Goal: Task Accomplishment & Management: Manage account settings

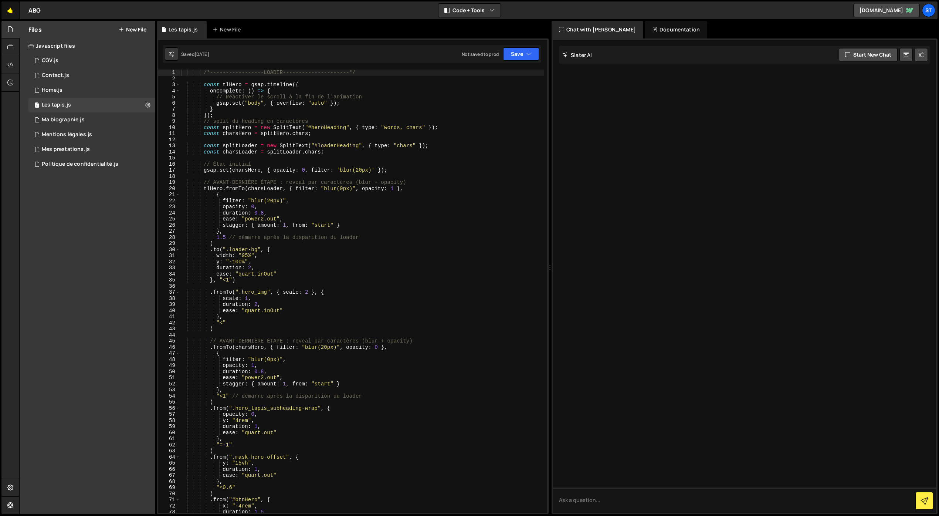
click at [15, 12] on link "🤙" at bounding box center [10, 10] width 18 height 18
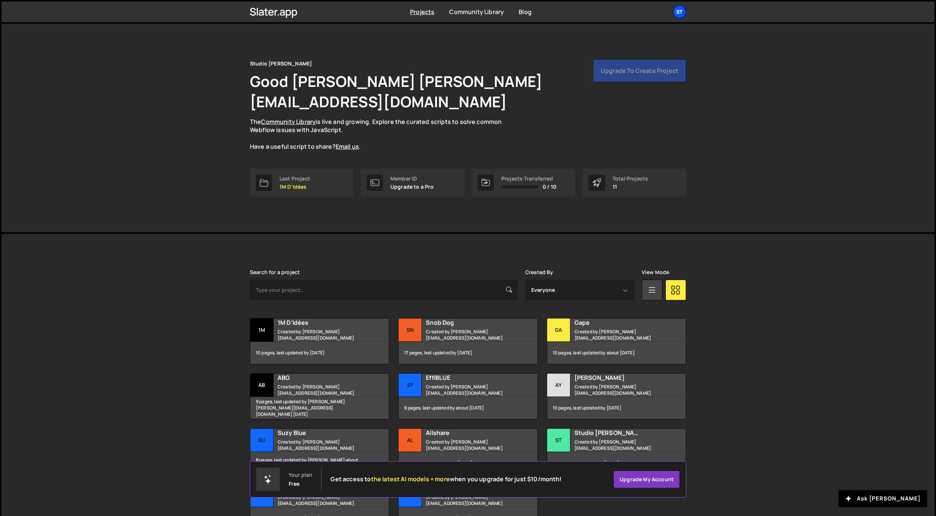
click at [682, 15] on div "St" at bounding box center [679, 11] width 13 height 13
click at [610, 81] on button "Logout" at bounding box center [640, 82] width 92 height 13
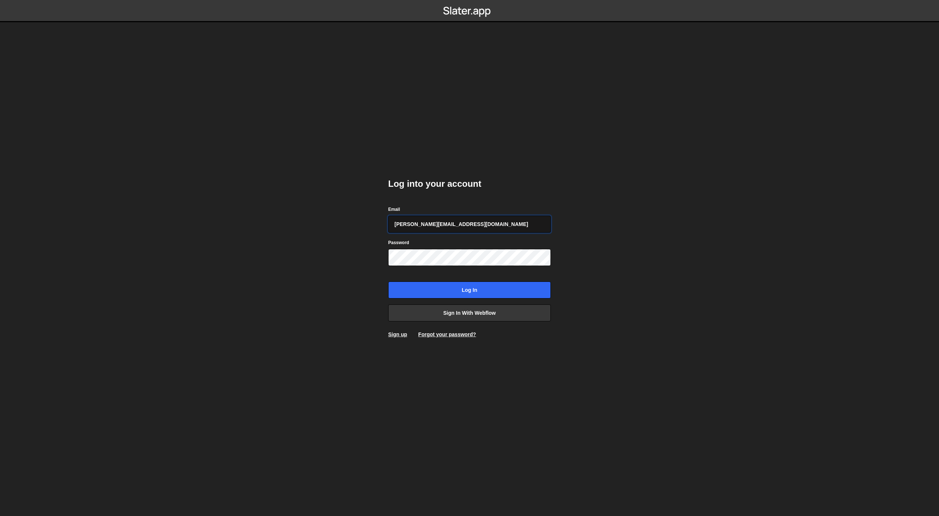
click at [444, 229] on input "[PERSON_NAME][EMAIL_ADDRESS][DOMAIN_NAME]" at bounding box center [469, 224] width 163 height 17
type input "jimzona6@yahoo.fr"
click at [456, 285] on input "Log in" at bounding box center [469, 289] width 163 height 17
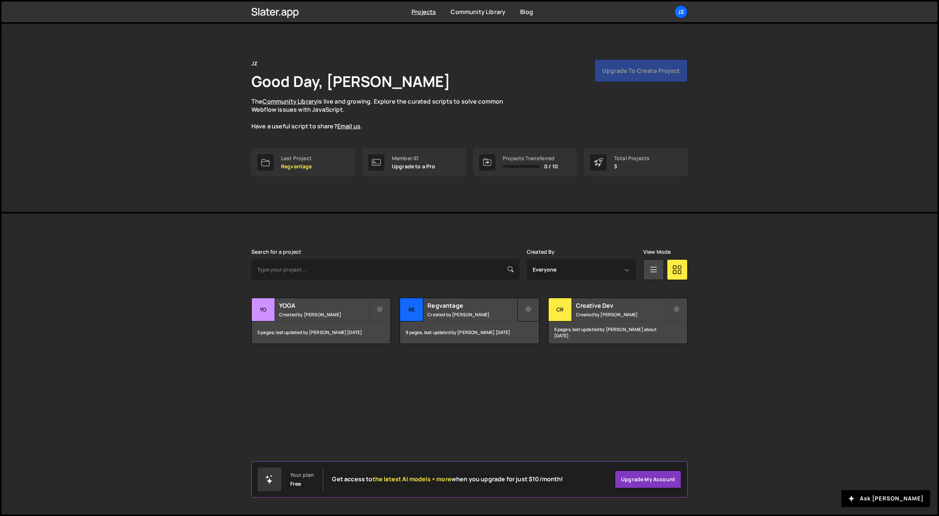
click at [526, 306] on icon at bounding box center [528, 309] width 5 height 7
click at [535, 350] on link "Delete Project" at bounding box center [562, 351] width 88 height 12
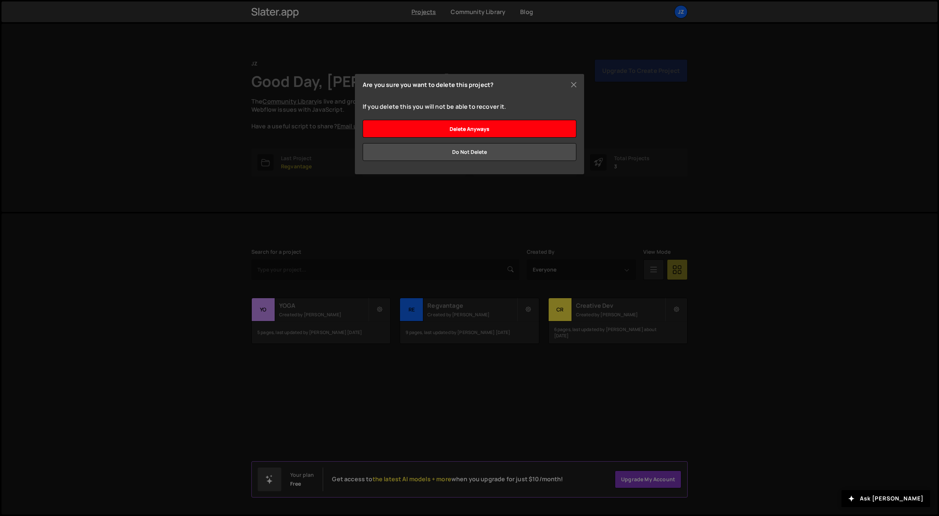
click at [464, 131] on input "Delete anyways" at bounding box center [470, 129] width 214 height 18
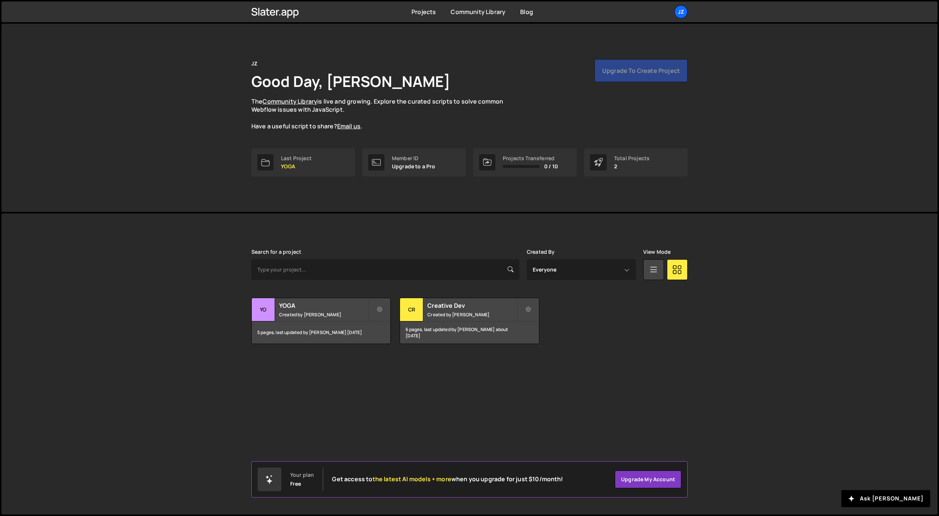
click at [614, 102] on div "JZ Good Day, [PERSON_NAME] The Community Library is live and growing. Explore t…" at bounding box center [469, 94] width 436 height 71
click at [626, 77] on div "Upgrade to create project" at bounding box center [640, 70] width 93 height 23
click at [293, 162] on div "Last Project YOGA" at bounding box center [296, 162] width 31 height 14
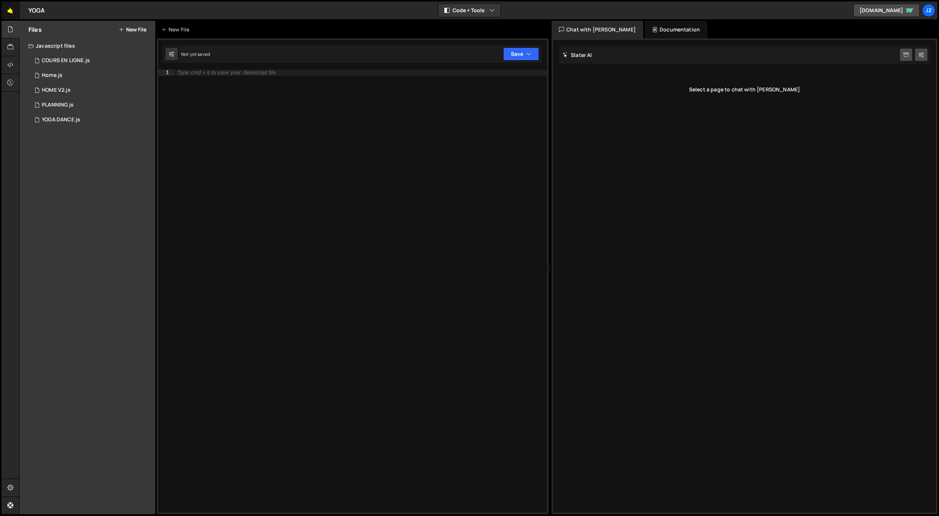
click at [4, 5] on link "🤙" at bounding box center [10, 10] width 18 height 18
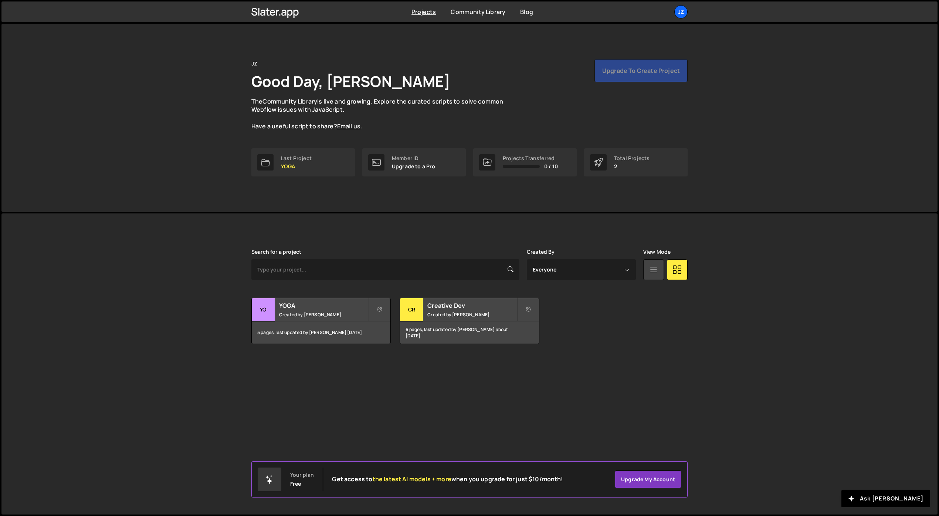
click at [660, 270] on link at bounding box center [653, 269] width 21 height 21
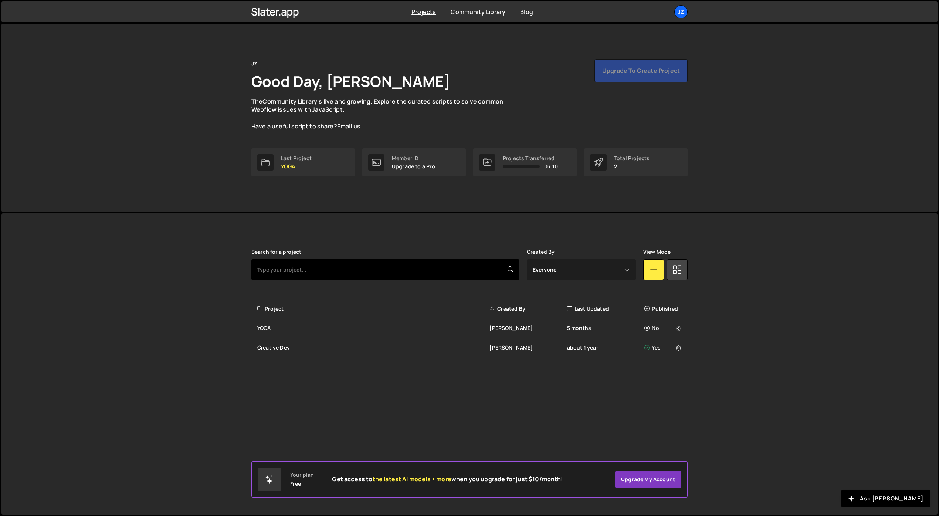
click at [277, 272] on input "text" at bounding box center [385, 269] width 268 height 21
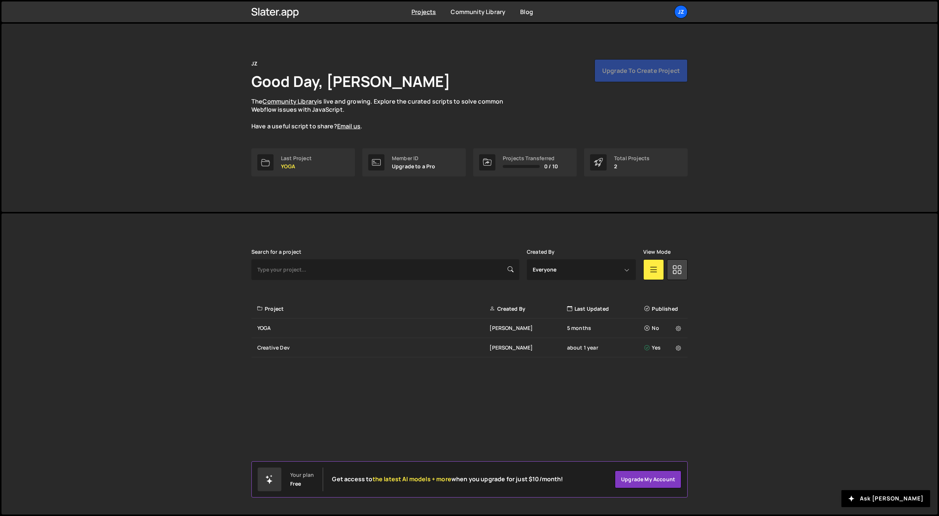
click at [281, 196] on div "JZ Good Day, [PERSON_NAME] The Community Library is live and growing. Explore t…" at bounding box center [469, 118] width 458 height 188
click at [677, 328] on icon at bounding box center [678, 328] width 5 height 7
click at [165, 124] on div "JZ Good Day, Jim Zona The Community Library is live and growing. Explore the cu…" at bounding box center [469, 118] width 936 height 188
drag, startPoint x: 625, startPoint y: 70, endPoint x: 620, endPoint y: 71, distance: 4.8
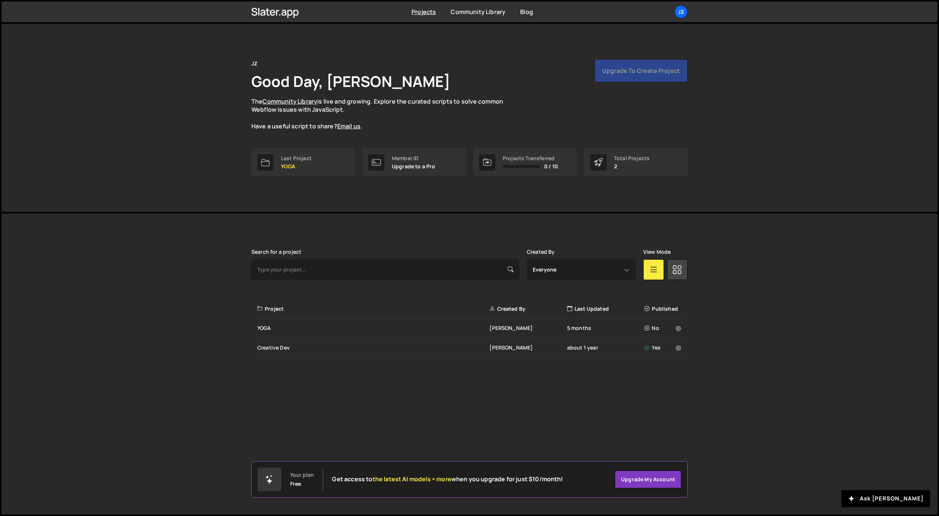
click at [625, 70] on div "Upgrade to create project" at bounding box center [640, 70] width 93 height 23
click at [272, 16] on icon at bounding box center [275, 12] width 48 height 13
